Goal: Transaction & Acquisition: Subscribe to service/newsletter

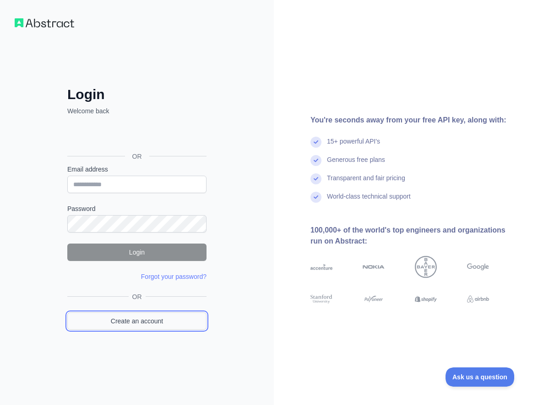
click at [153, 329] on link "Create an account" at bounding box center [136, 320] width 139 height 17
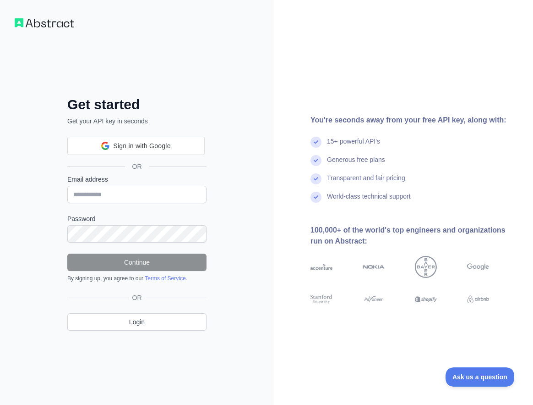
click at [124, 187] on div "Email address" at bounding box center [136, 189] width 139 height 28
click at [123, 191] on input "Email address" at bounding box center [136, 194] width 139 height 17
paste input "**********"
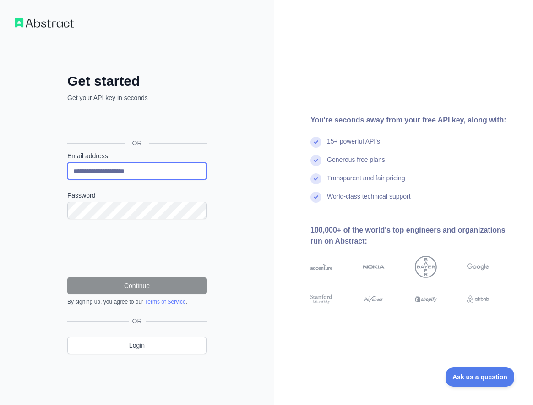
type input "**********"
drag, startPoint x: 137, startPoint y: 193, endPoint x: 140, endPoint y: 201, distance: 8.0
click at [137, 195] on label "Password" at bounding box center [136, 195] width 139 height 9
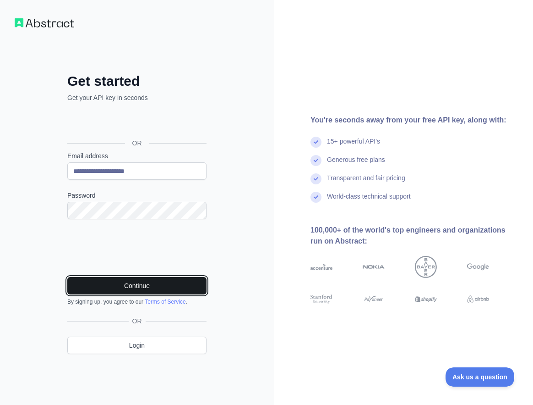
click at [160, 285] on button "Continue" at bounding box center [136, 285] width 139 height 17
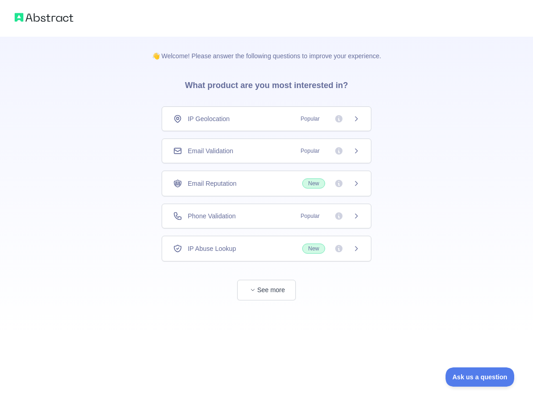
click at [248, 145] on div "Email Validation Popular" at bounding box center [267, 150] width 210 height 25
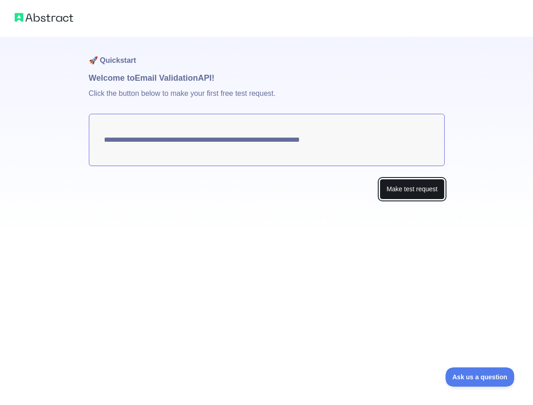
click at [434, 193] on button "Make test request" at bounding box center [412, 189] width 65 height 21
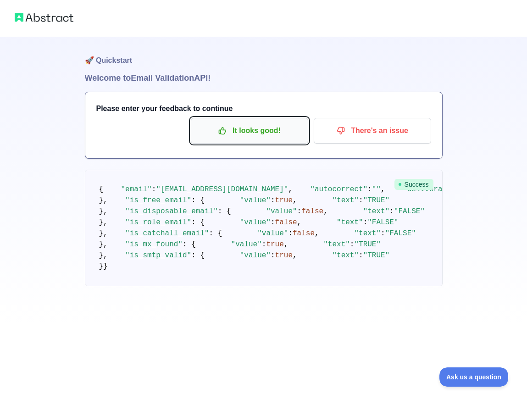
click at [239, 129] on p "It looks good!" at bounding box center [250, 131] width 104 height 16
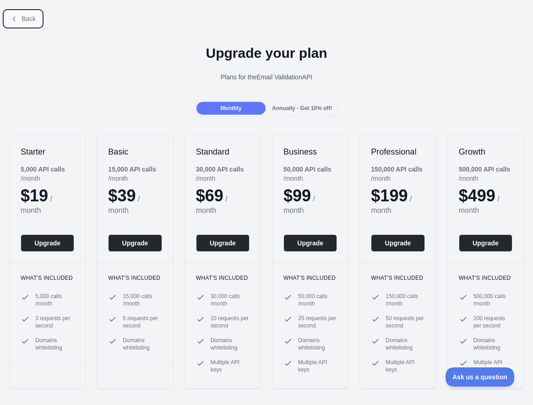
click at [22, 19] on span "Back" at bounding box center [29, 18] width 14 height 7
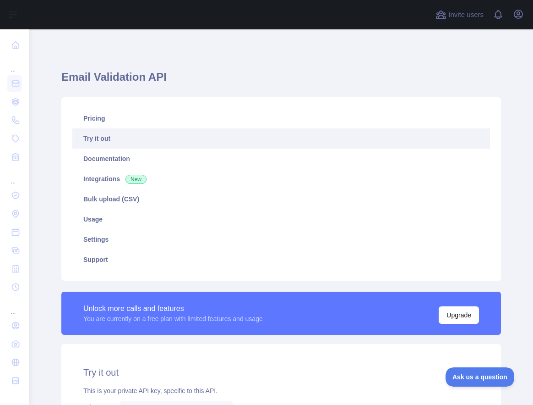
scroll to position [225, 0]
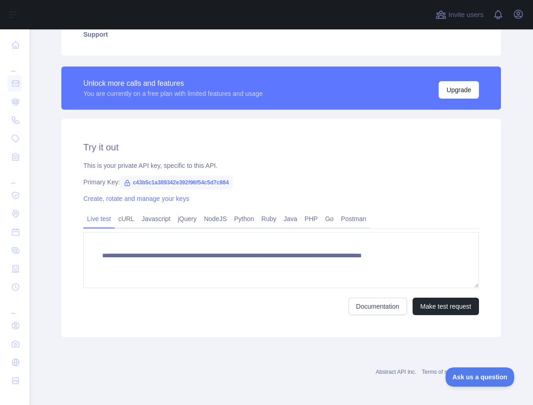
click at [154, 179] on span "c43b5c1a389342e392f96f54c5d7c984" at bounding box center [176, 183] width 113 height 14
copy span "c43b5c1a389342e392f96f54c5d7c984"
